Goal: Browse casually

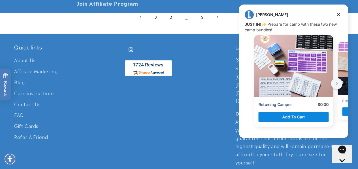
scroll to position [1216, 0]
